Goal: Task Accomplishment & Management: Manage account settings

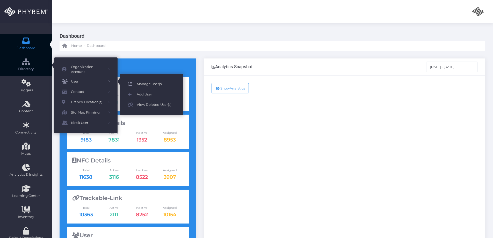
click at [152, 87] on span "Manage User(s)" at bounding box center [156, 84] width 39 height 7
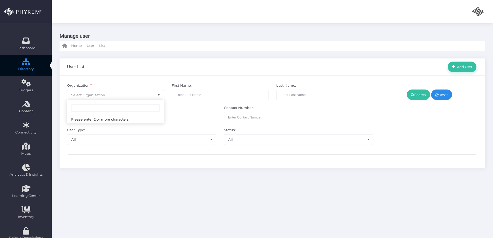
click at [126, 96] on span "Select Organization" at bounding box center [115, 95] width 96 height 10
type input "pinn"
select select "4799"
click at [410, 92] on link "Search" at bounding box center [418, 95] width 23 height 10
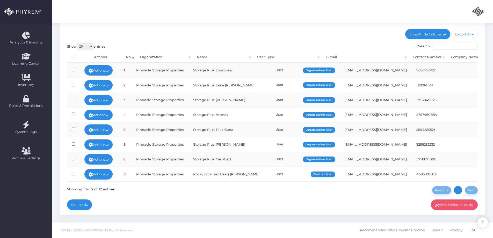
scroll to position [60, 0]
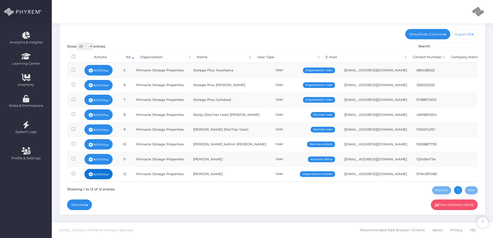
click at [112, 170] on link "Actions" at bounding box center [98, 174] width 28 height 10
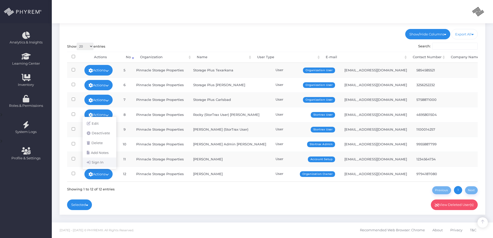
click at [101, 163] on link "Sign In" at bounding box center [100, 163] width 34 height 10
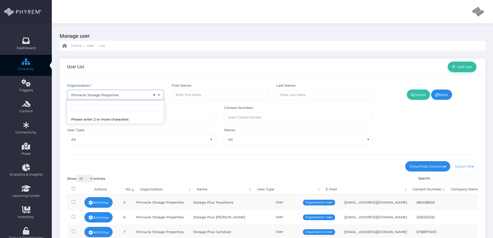
click at [110, 96] on span "× Pinnacle Storage Properties" at bounding box center [115, 95] width 96 height 10
click at [109, 98] on span "× Pinnacle Storage Properties" at bounding box center [115, 95] width 96 height 10
click at [105, 109] on input "search" at bounding box center [115, 108] width 89 height 8
type input "forney"
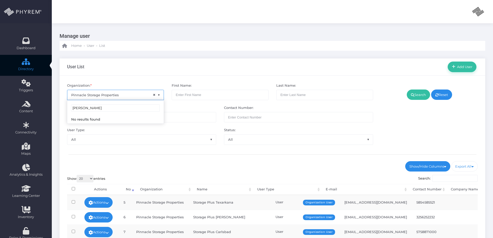
select select
click at [139, 88] on div "Organization: * Select Organization" at bounding box center [115, 91] width 105 height 17
click at [125, 97] on span "Select Organization" at bounding box center [115, 95] width 96 height 10
type input "f"
